Goal: Transaction & Acquisition: Purchase product/service

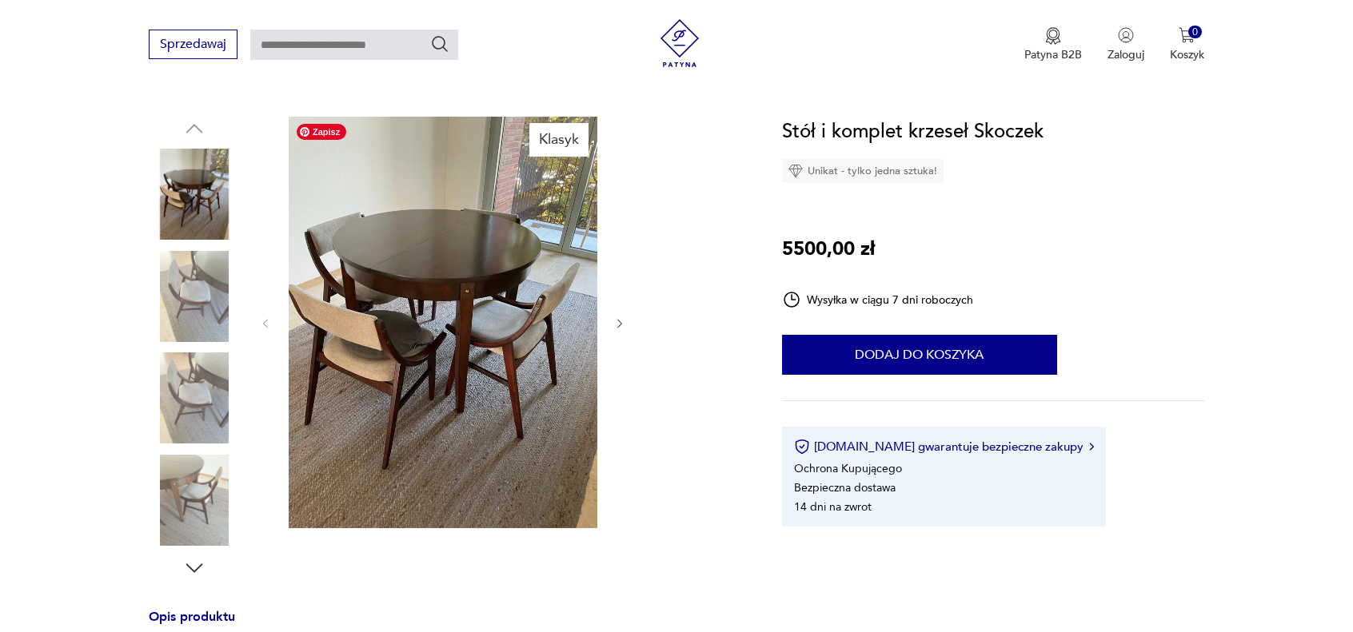
scroll to position [160, 0]
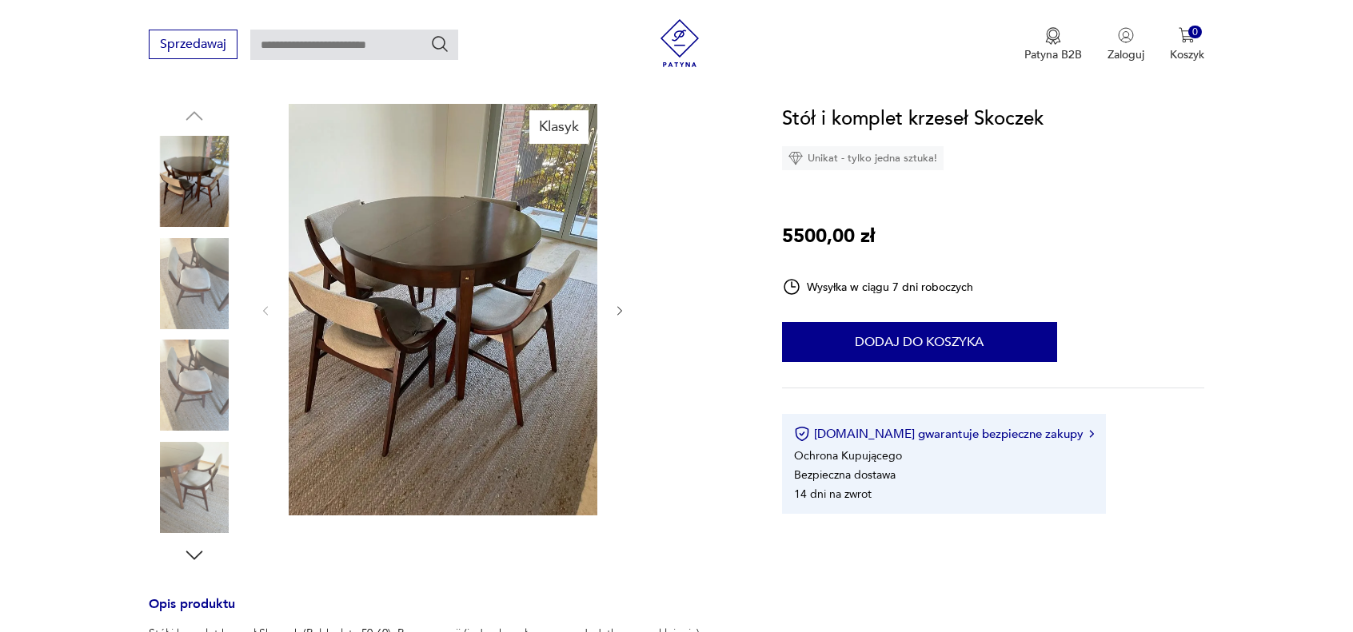
click at [223, 281] on img at bounding box center [194, 283] width 91 height 91
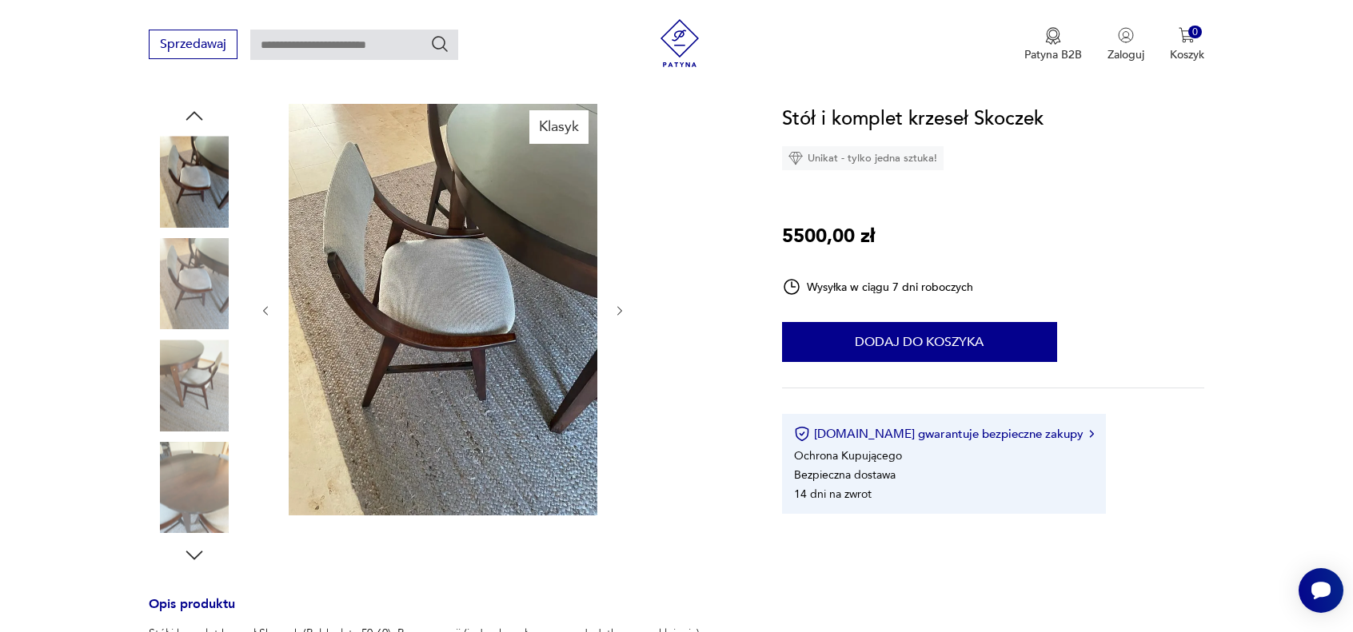
scroll to position [0, 0]
click at [202, 297] on img at bounding box center [194, 283] width 91 height 91
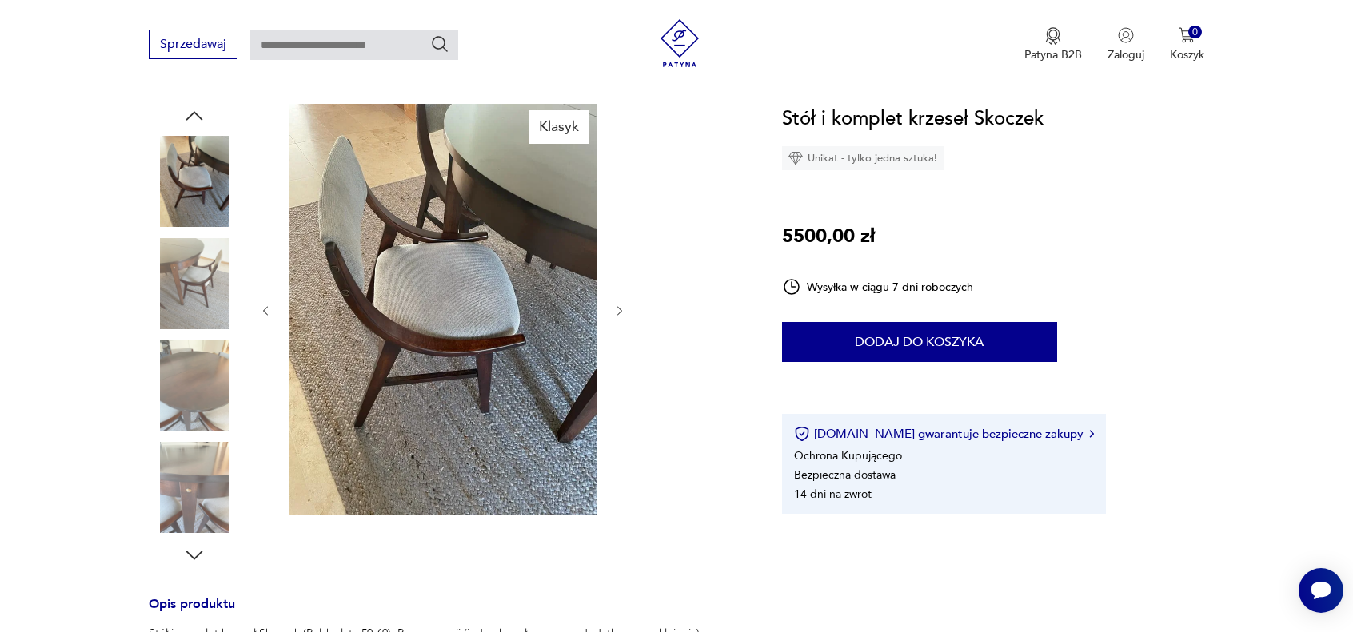
click at [201, 303] on img at bounding box center [194, 283] width 91 height 91
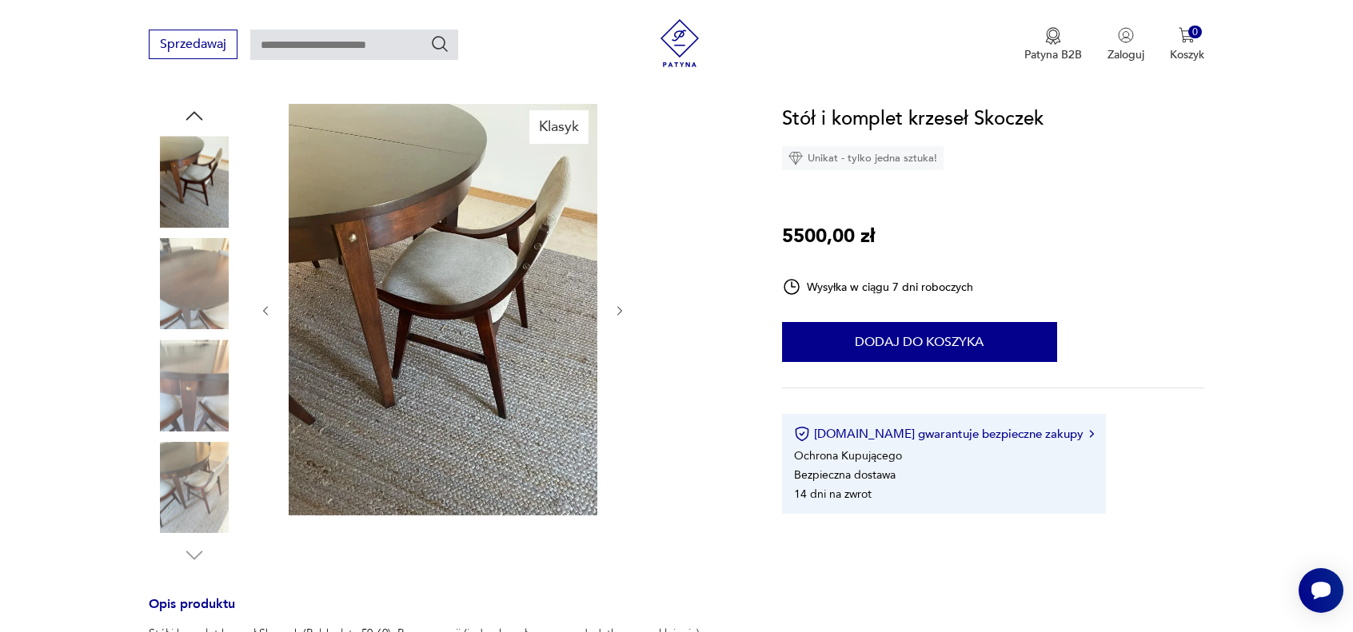
click at [198, 310] on img at bounding box center [194, 283] width 91 height 91
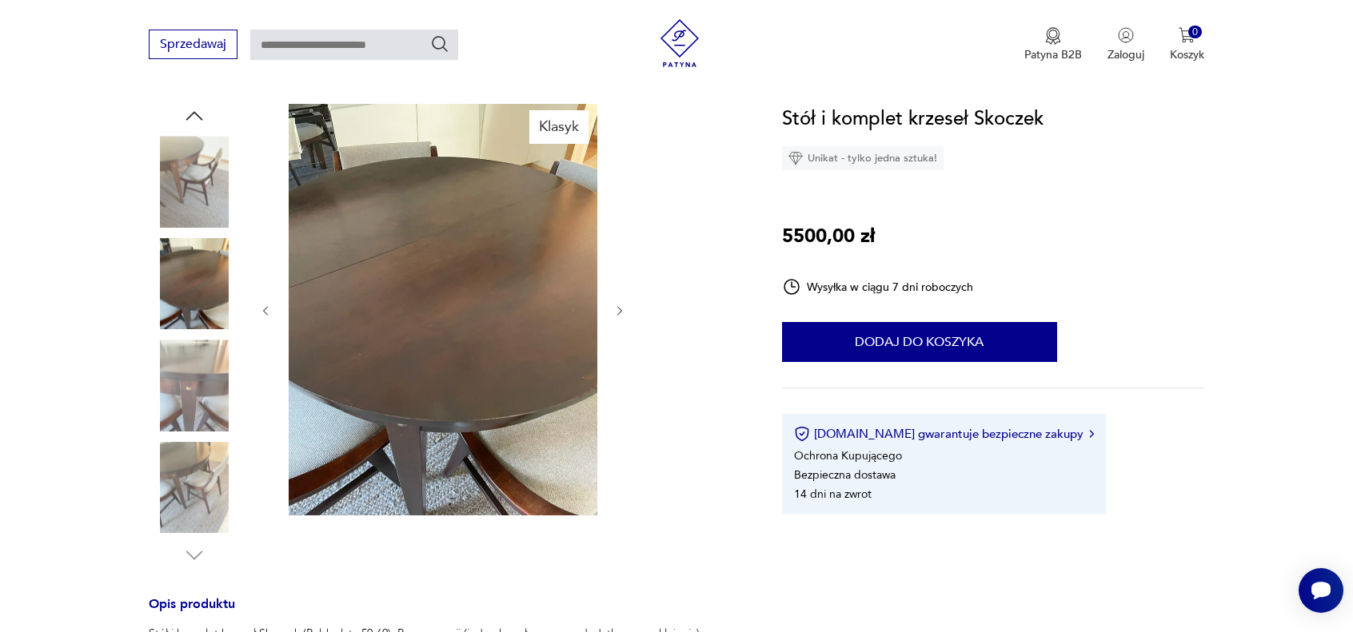
click at [193, 349] on img at bounding box center [194, 385] width 91 height 91
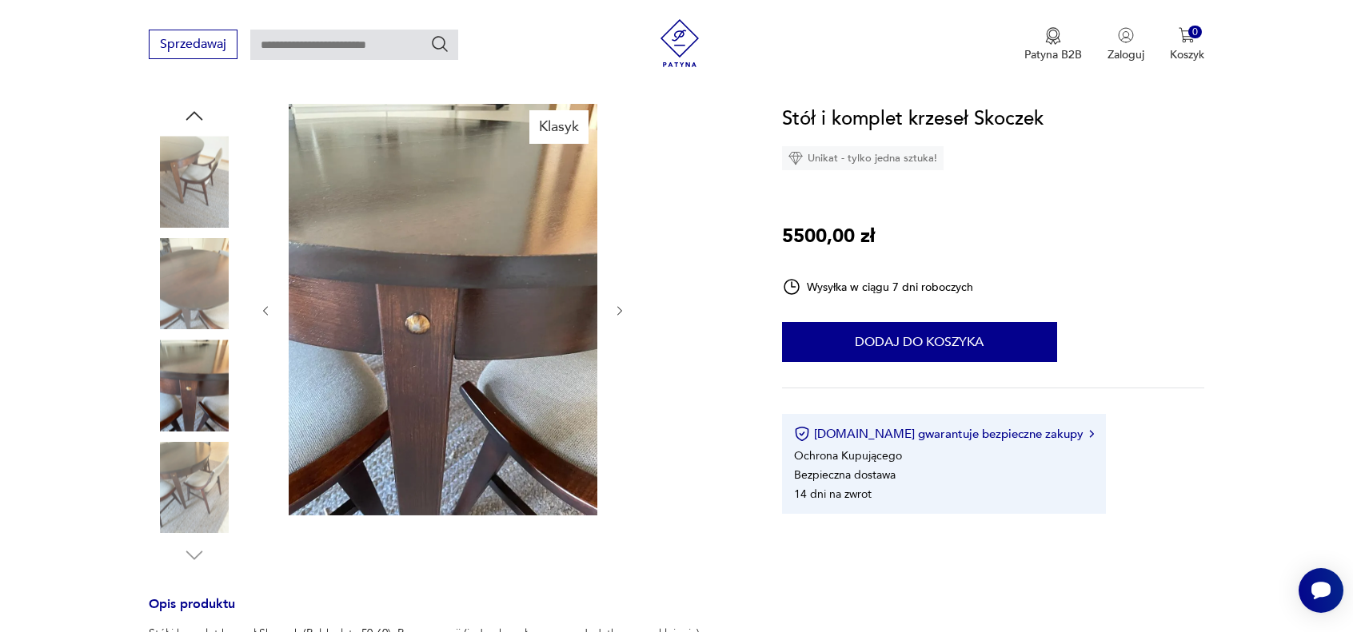
click at [189, 396] on img at bounding box center [194, 385] width 91 height 91
click at [188, 468] on img at bounding box center [194, 487] width 91 height 91
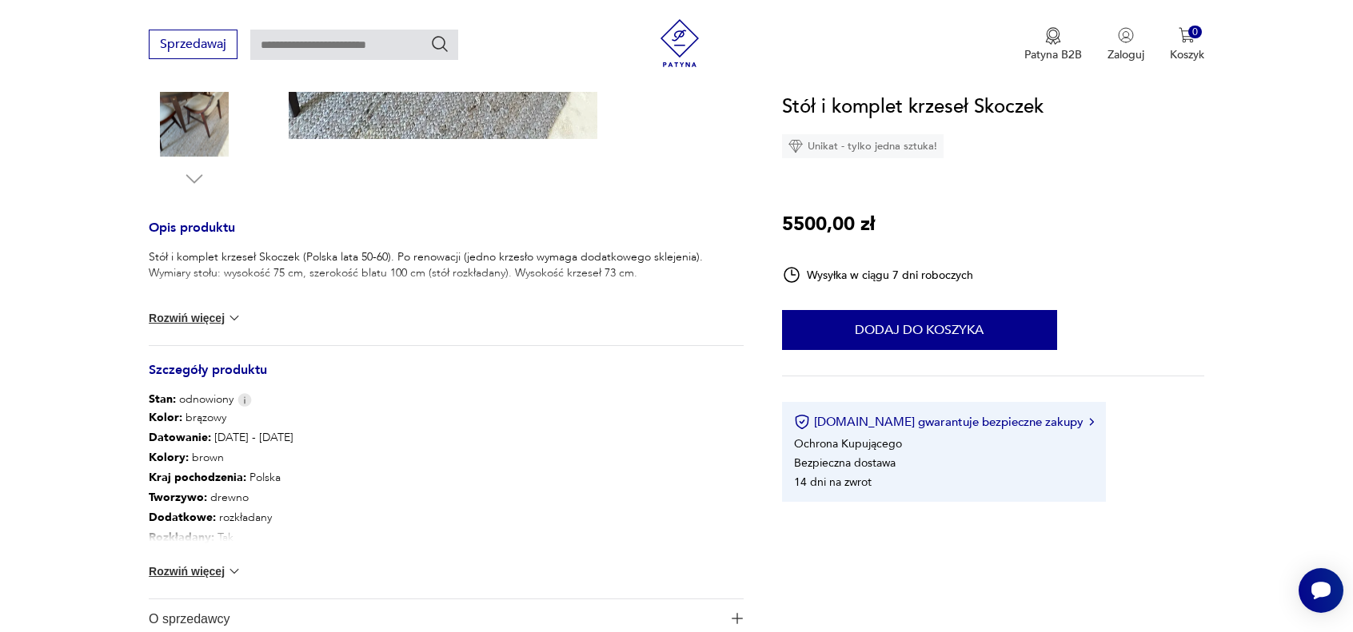
scroll to position [560, 0]
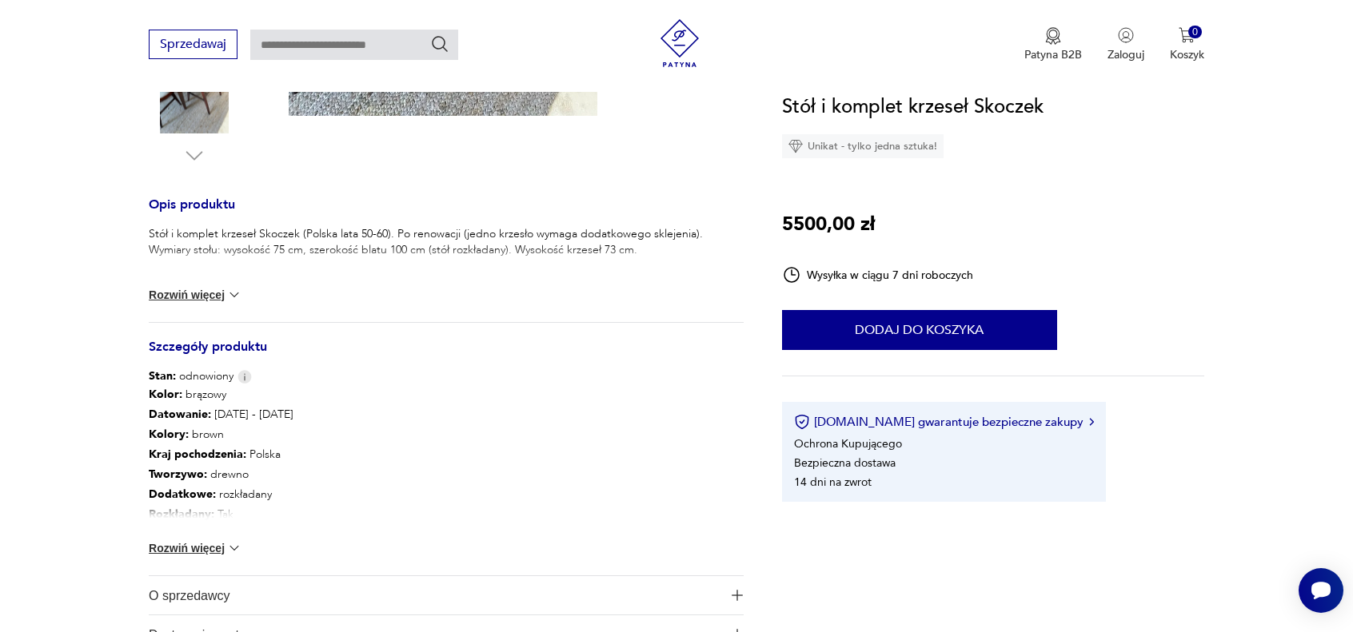
click at [230, 297] on img at bounding box center [234, 295] width 16 height 16
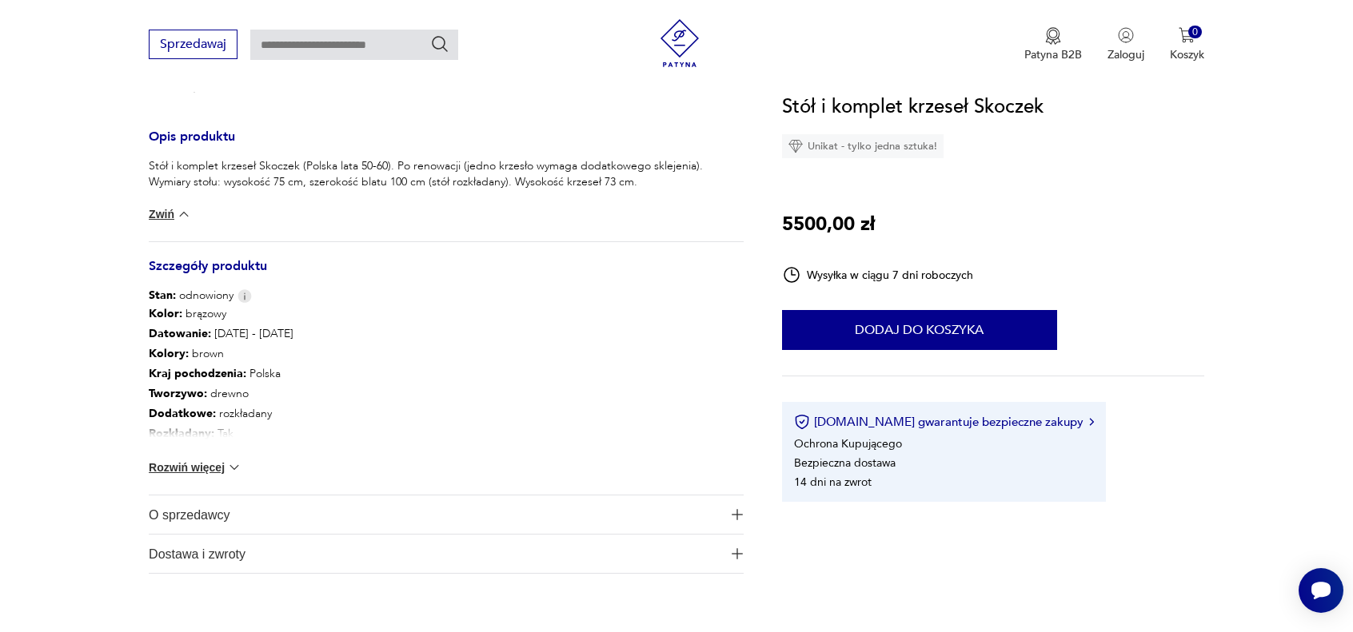
scroll to position [640, 0]
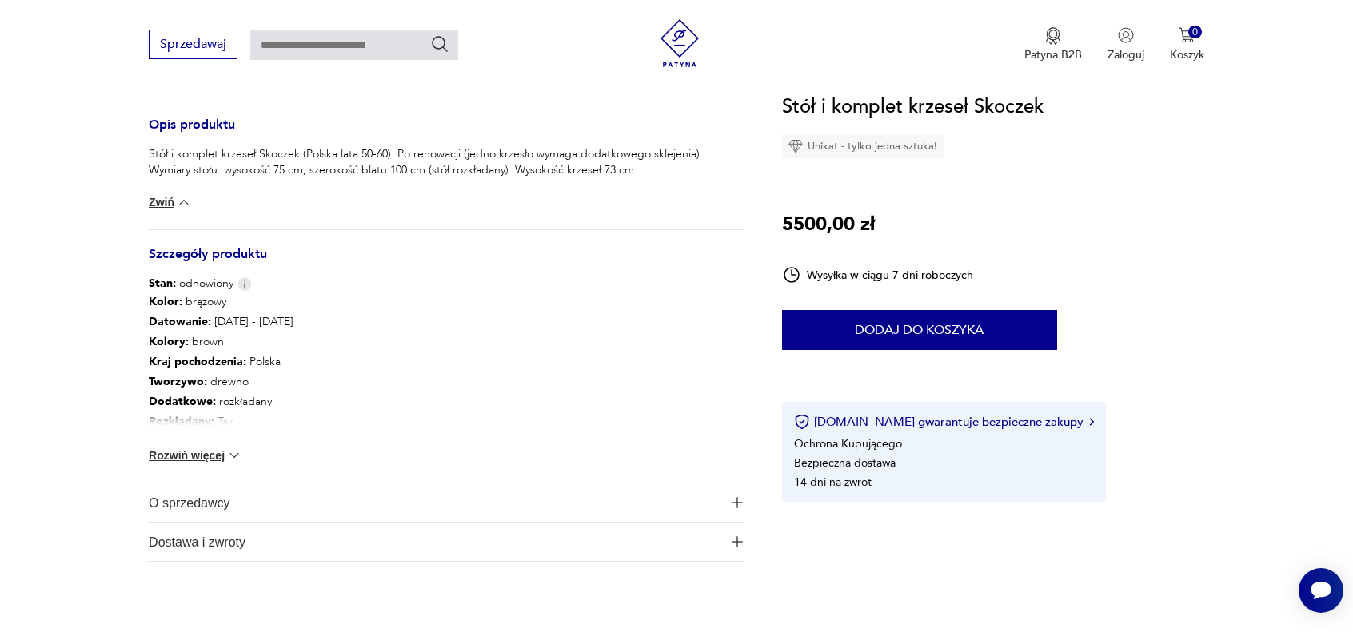
click at [234, 448] on img at bounding box center [234, 456] width 16 height 16
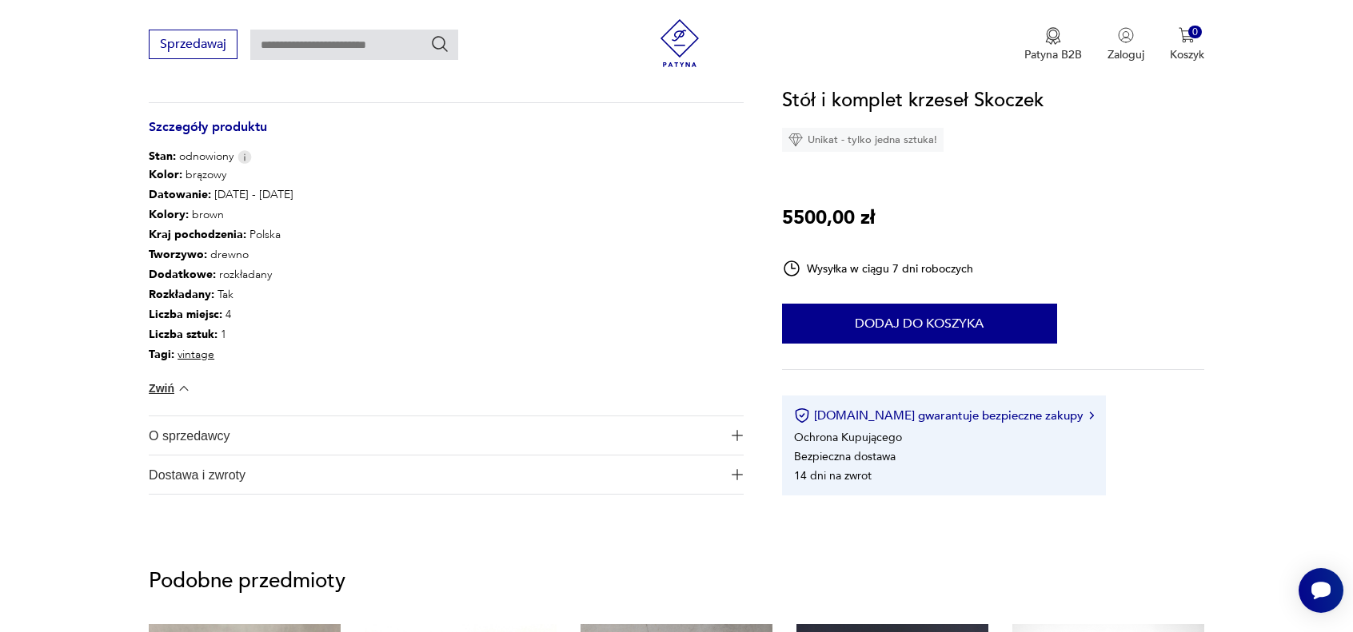
scroll to position [0, 0]
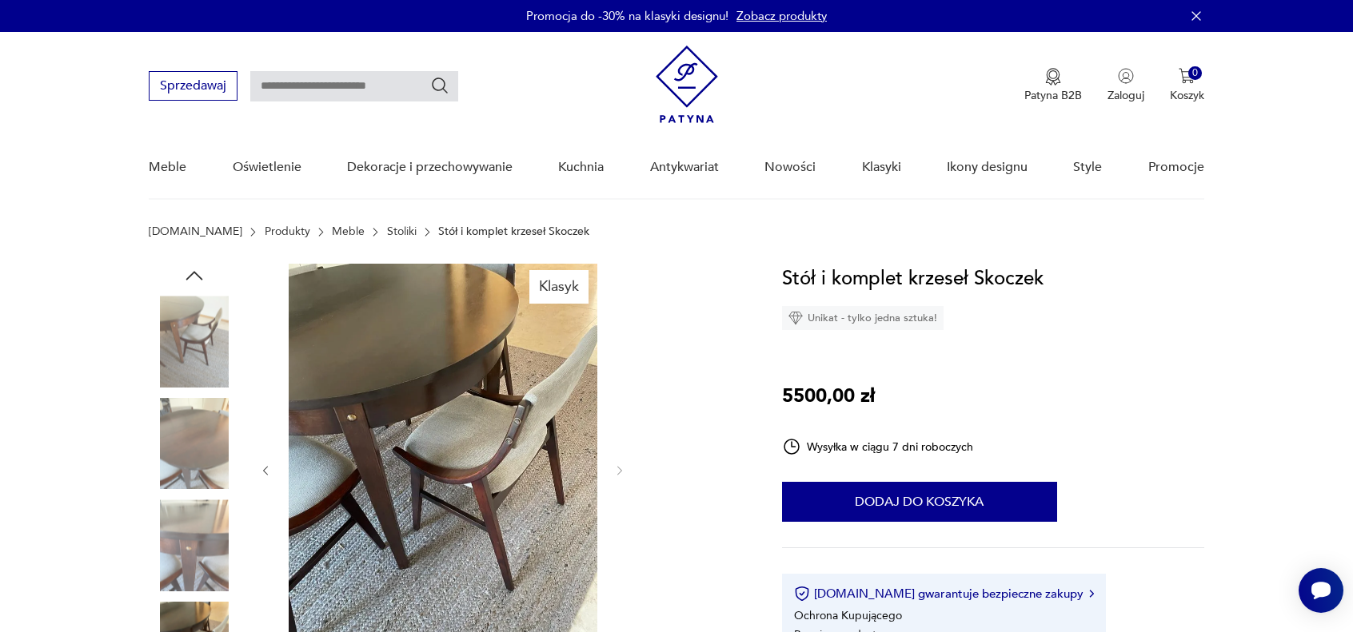
click at [193, 268] on icon "button" at bounding box center [194, 276] width 24 height 24
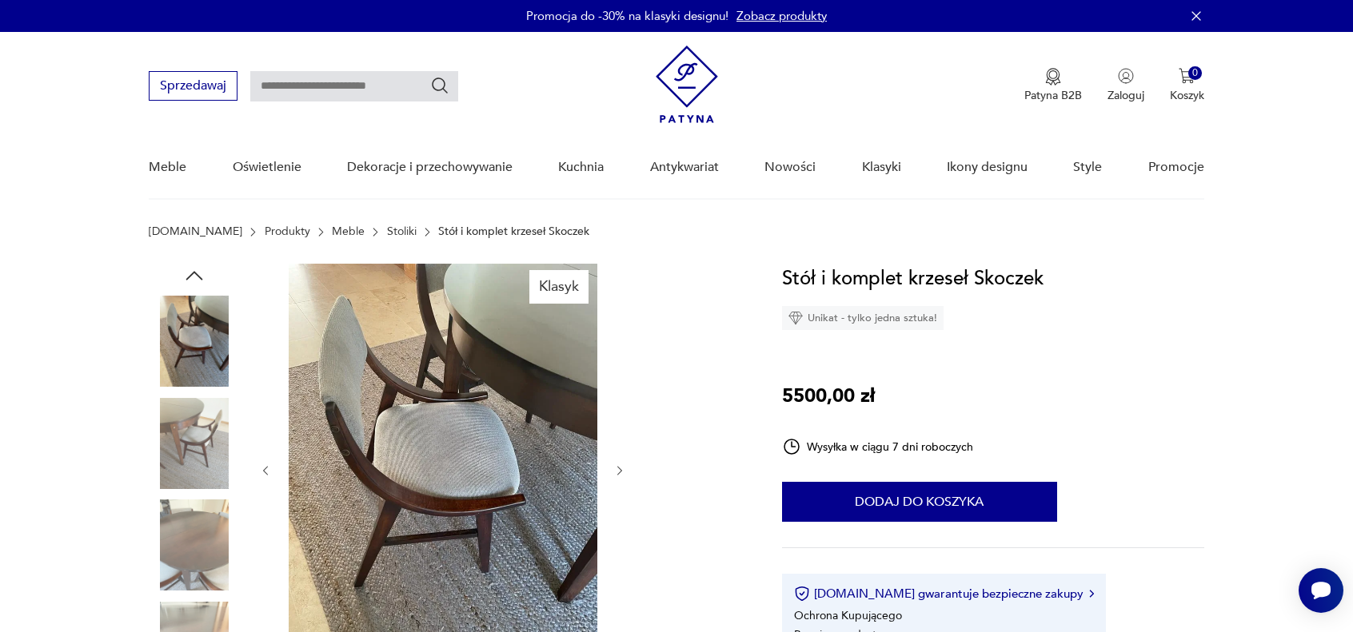
click at [193, 268] on icon "button" at bounding box center [194, 276] width 24 height 24
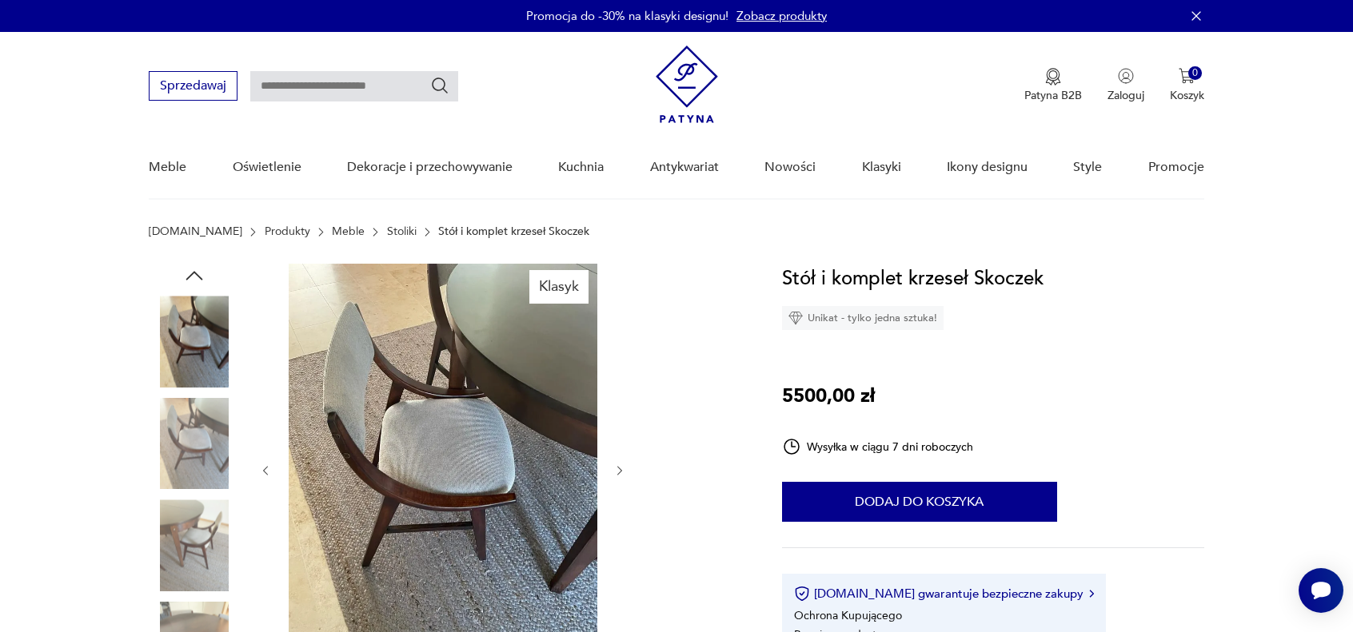
click at [193, 268] on icon "button" at bounding box center [194, 276] width 24 height 24
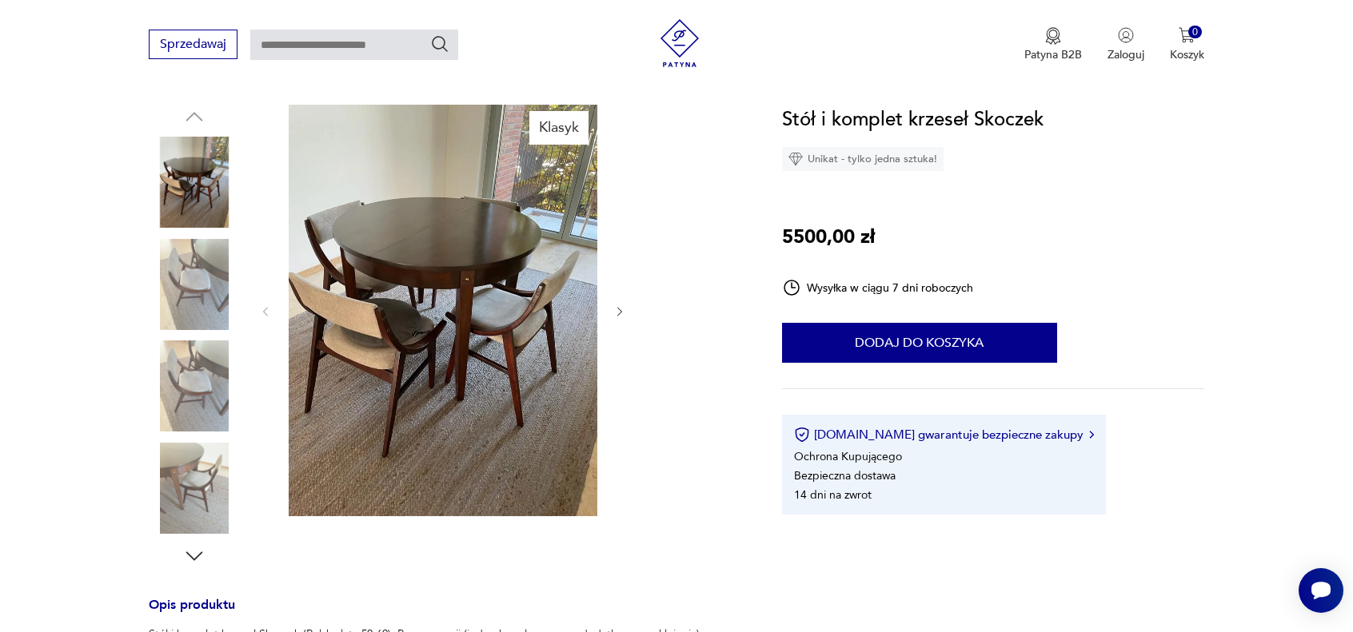
scroll to position [160, 0]
click at [202, 267] on img at bounding box center [194, 283] width 91 height 91
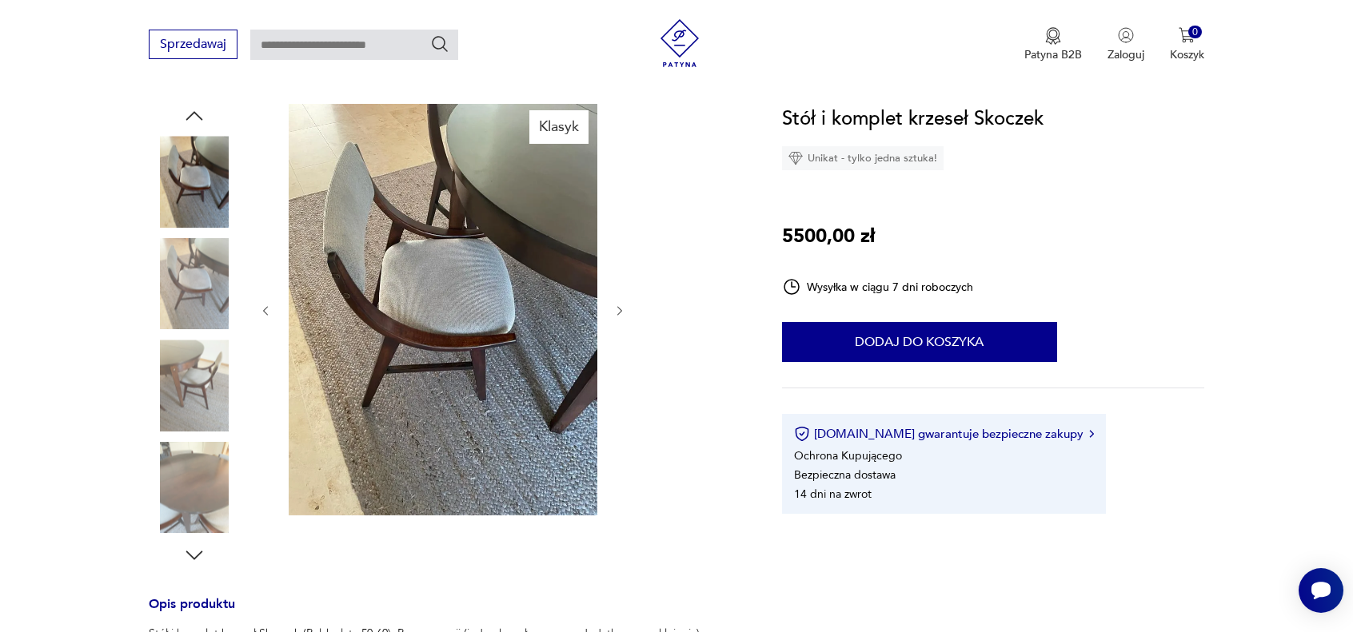
click at [201, 356] on img at bounding box center [194, 385] width 91 height 91
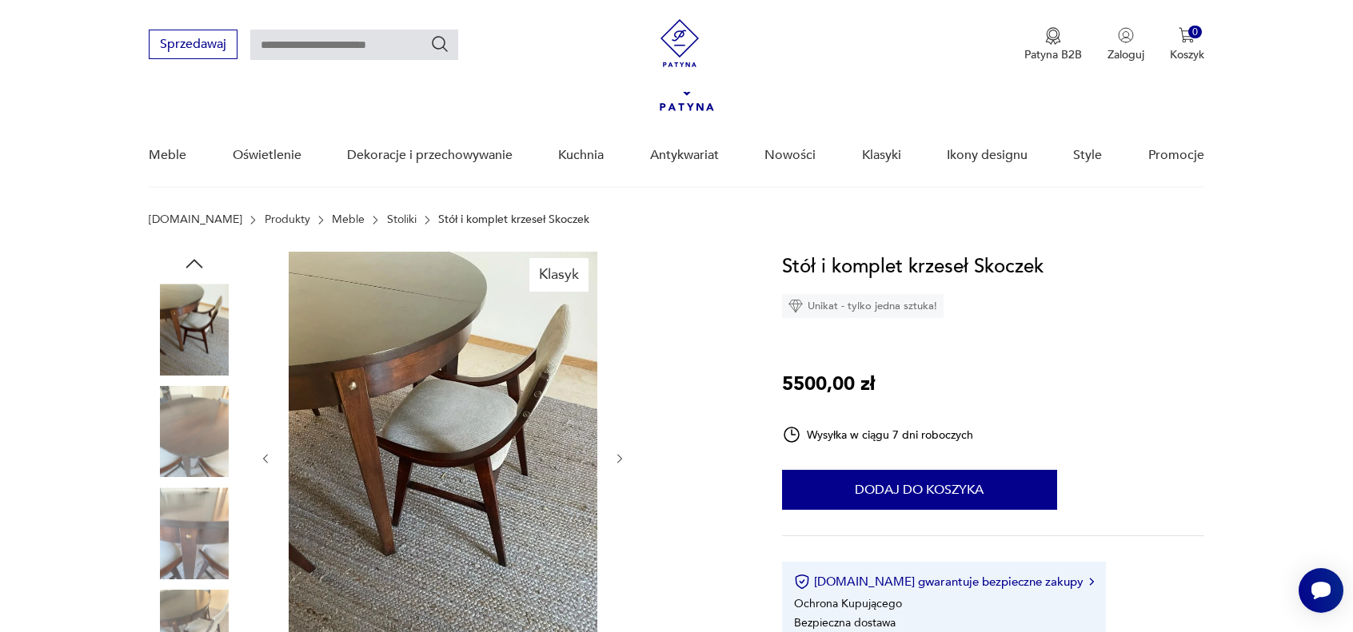
scroll to position [0, 0]
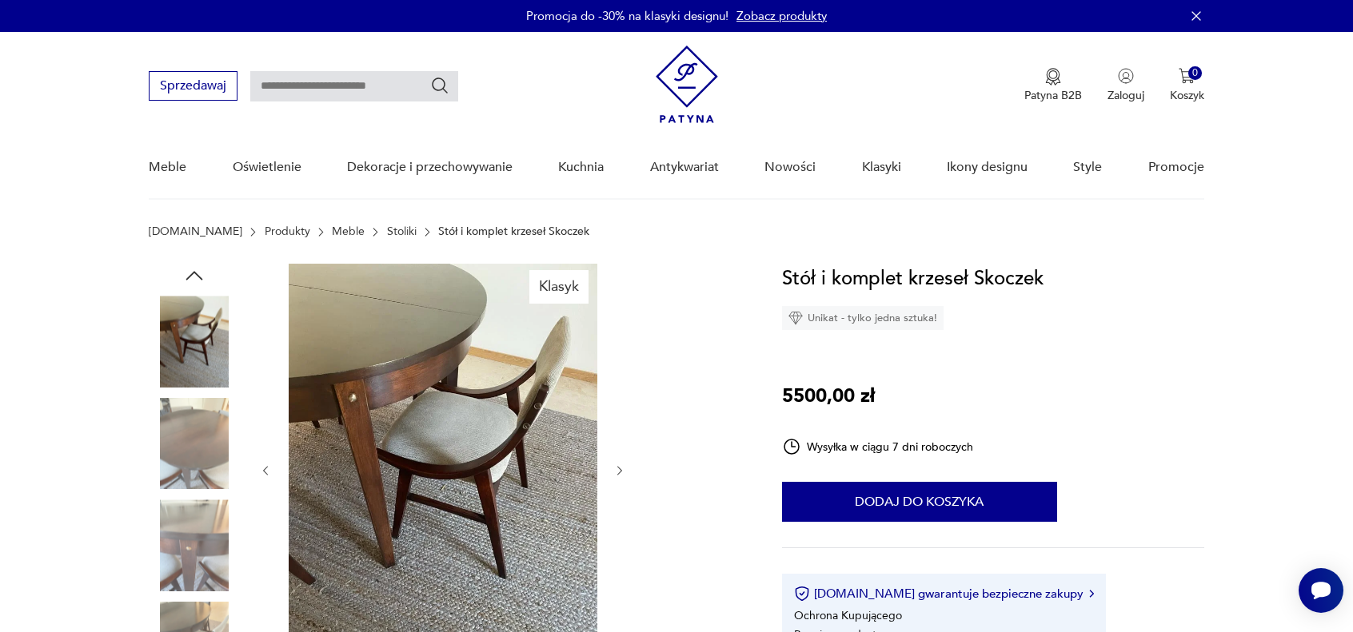
click at [191, 275] on icon "button" at bounding box center [194, 275] width 17 height 9
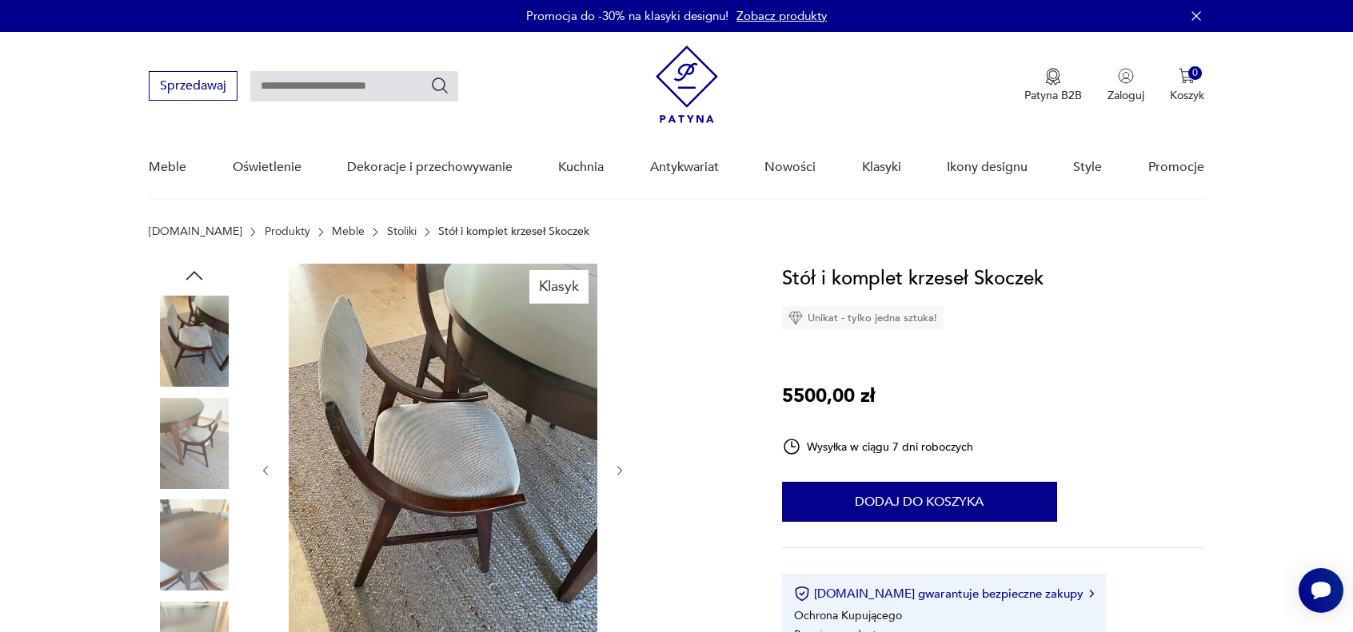
click at [191, 275] on icon "button" at bounding box center [194, 275] width 17 height 9
click at [192, 275] on icon "button" at bounding box center [194, 276] width 24 height 24
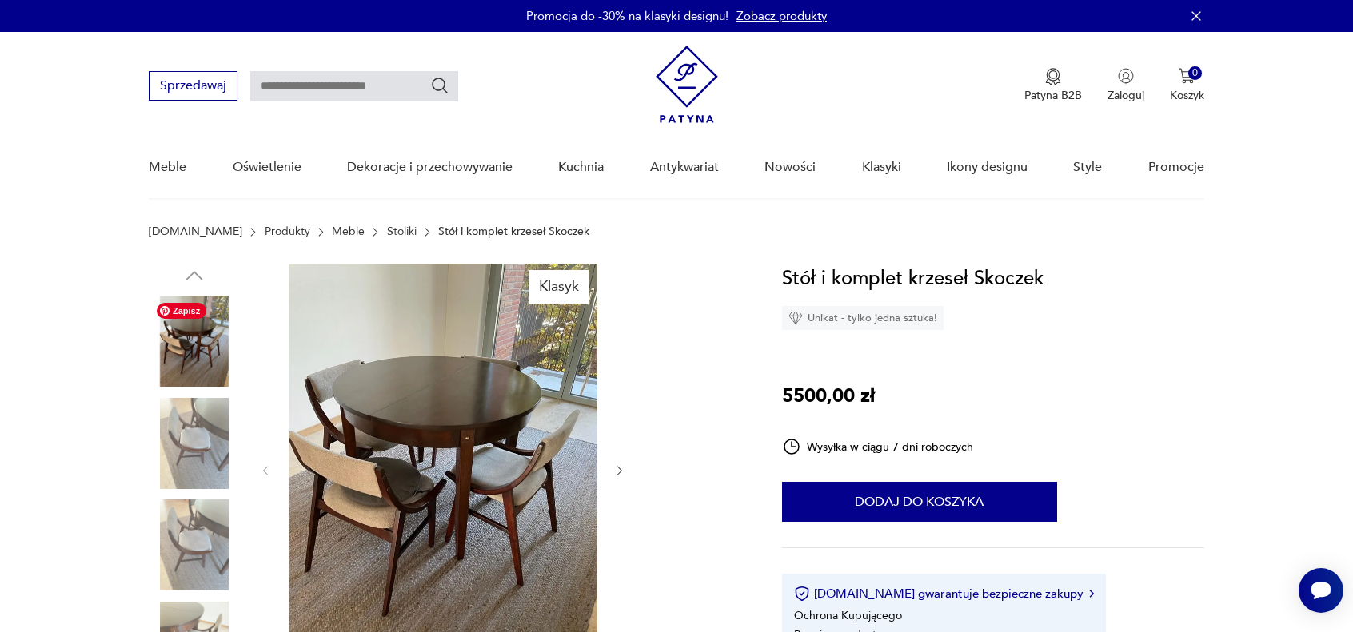
click at [196, 363] on img at bounding box center [194, 341] width 91 height 91
